Goal: Check status: Check status

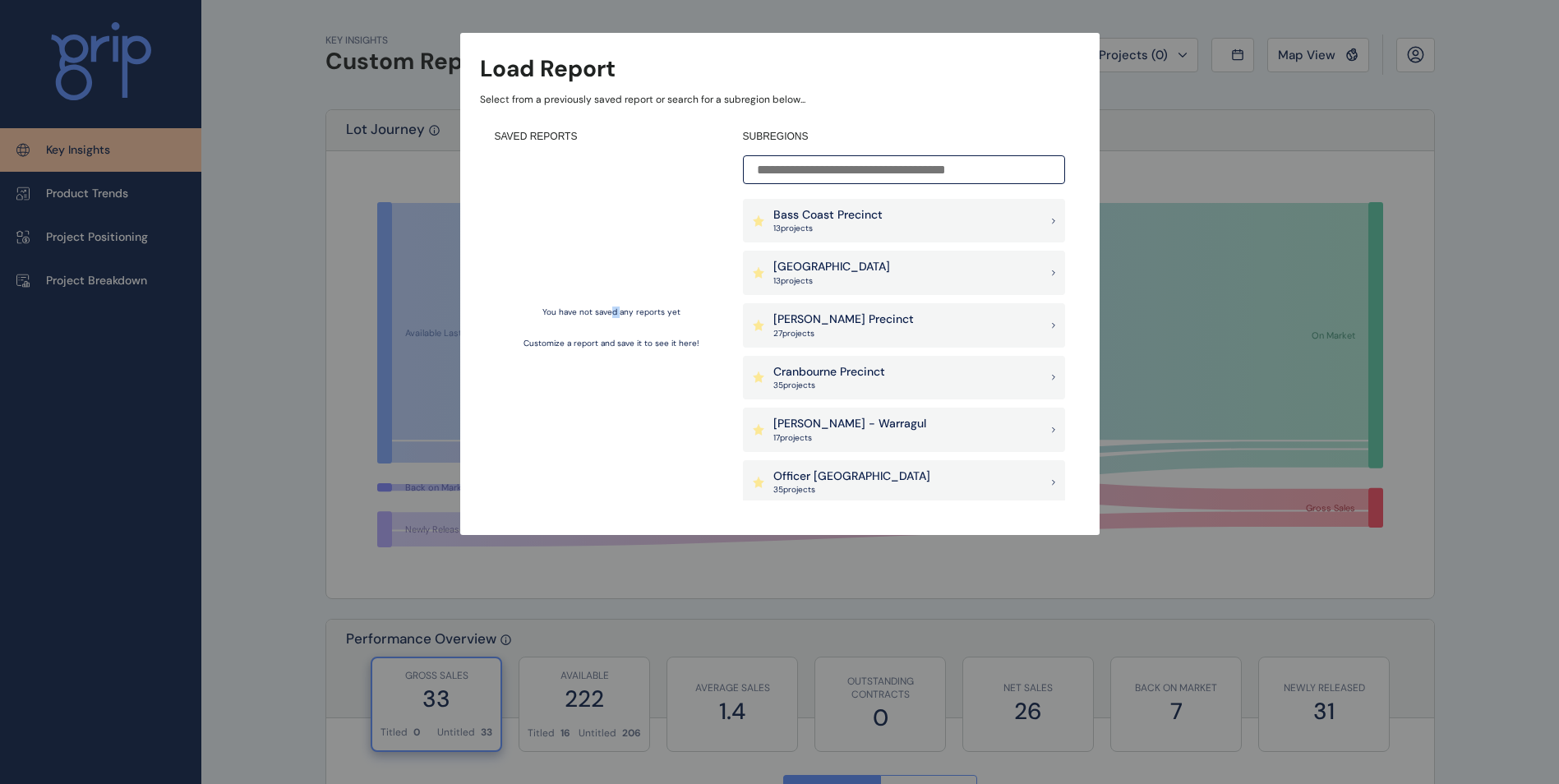
click at [616, 275] on div "You have not saved any reports yet Customize a report and save it to see it her…" at bounding box center [611, 328] width 233 height 346
click at [1230, 174] on div "Load Report Select from a previously saved report or search for a subregion bel…" at bounding box center [780, 251] width 1559 height 502
click at [1475, 132] on div "Load Report Select from a previously saved report or search for a subregion bel…" at bounding box center [780, 251] width 1559 height 502
click at [1476, 268] on div "Load Report Select from a previously saved report or search for a subregion bel…" at bounding box center [780, 251] width 1559 height 502
click at [434, 406] on div "Load Report Select from a previously saved report or search for a subregion bel…" at bounding box center [780, 251] width 1559 height 502
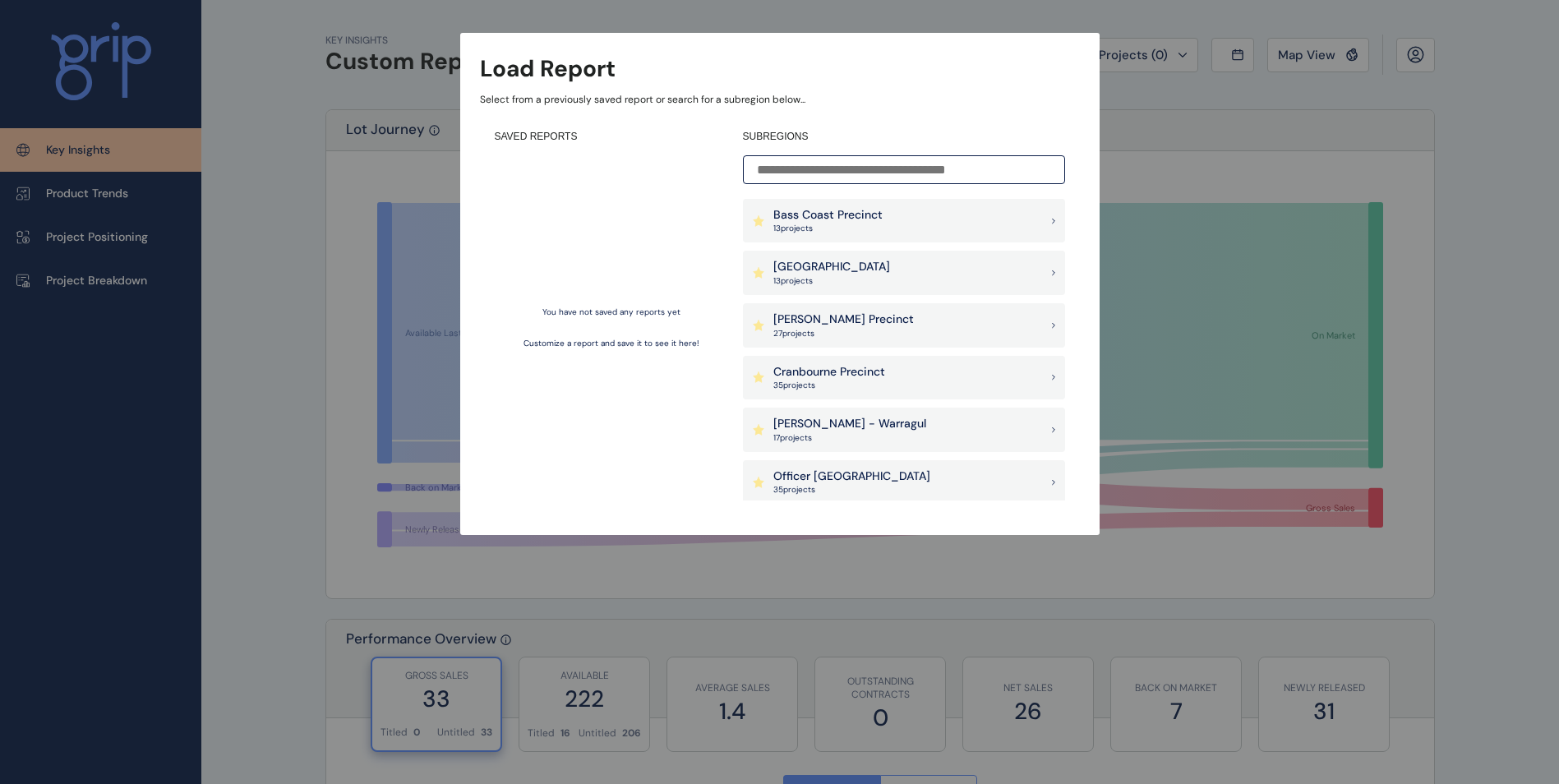
click at [432, 401] on div "Load Report Select from a previously saved report or search for a subregion bel…" at bounding box center [780, 251] width 1559 height 502
click at [1303, 260] on div "Load Report Select from a previously saved report or search for a subregion bel…" at bounding box center [780, 251] width 1559 height 502
click at [825, 325] on p "[PERSON_NAME] Precinct" at bounding box center [844, 319] width 141 height 17
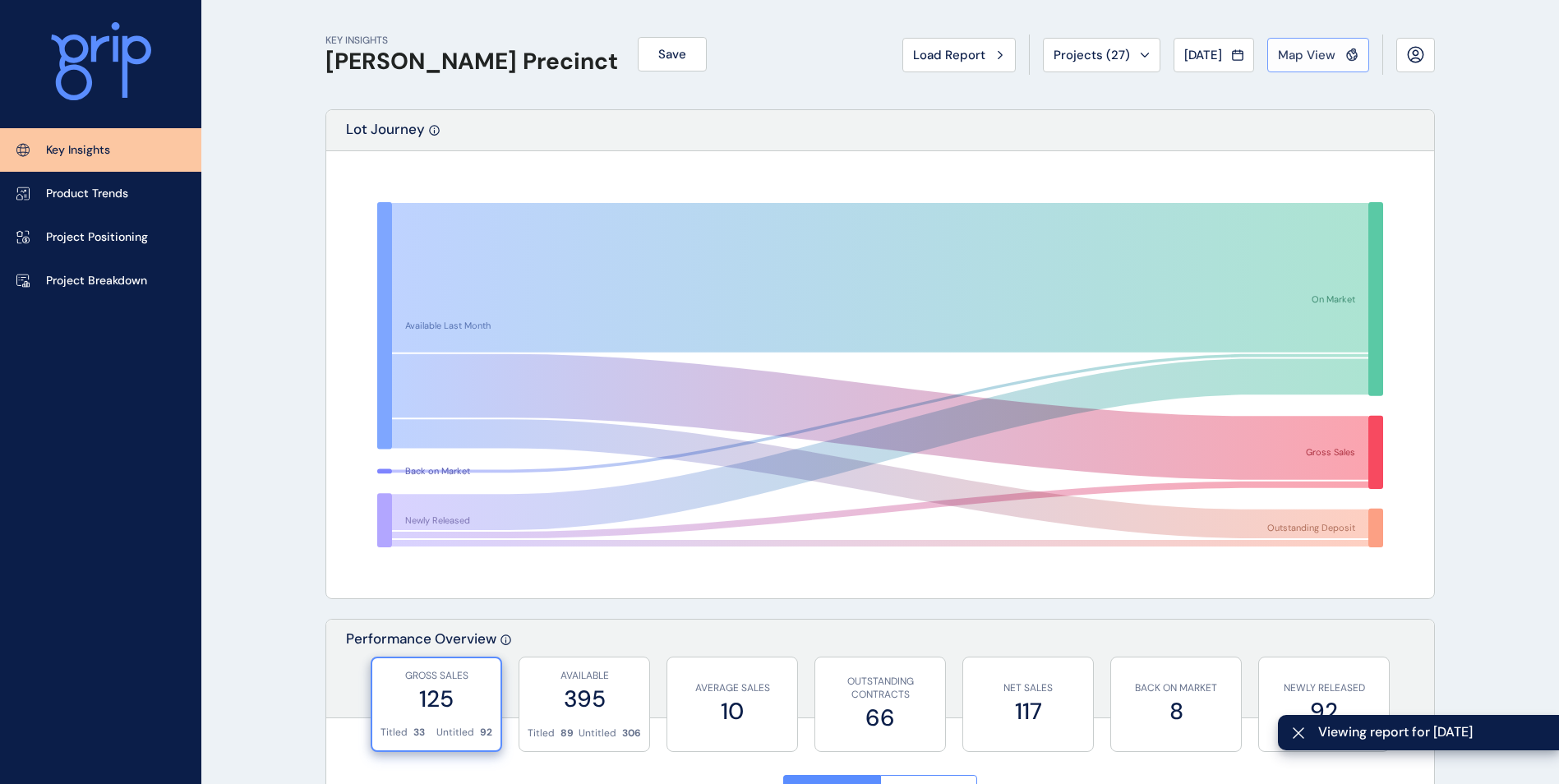
click at [1315, 50] on span "Map View" at bounding box center [1306, 55] width 58 height 17
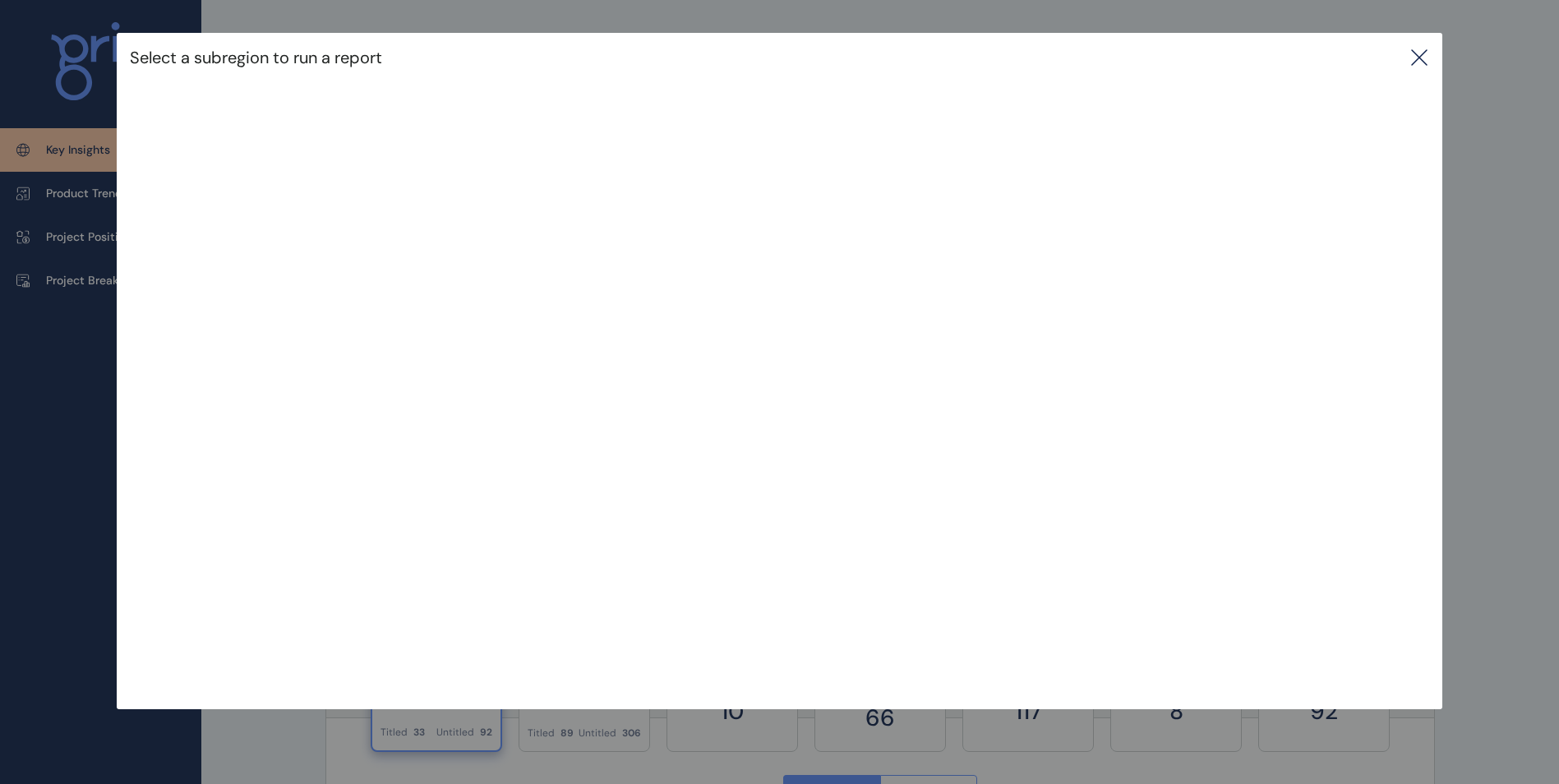
click at [1423, 61] on icon at bounding box center [1419, 58] width 20 height 20
